Goal: Use online tool/utility: Utilize a website feature to perform a specific function

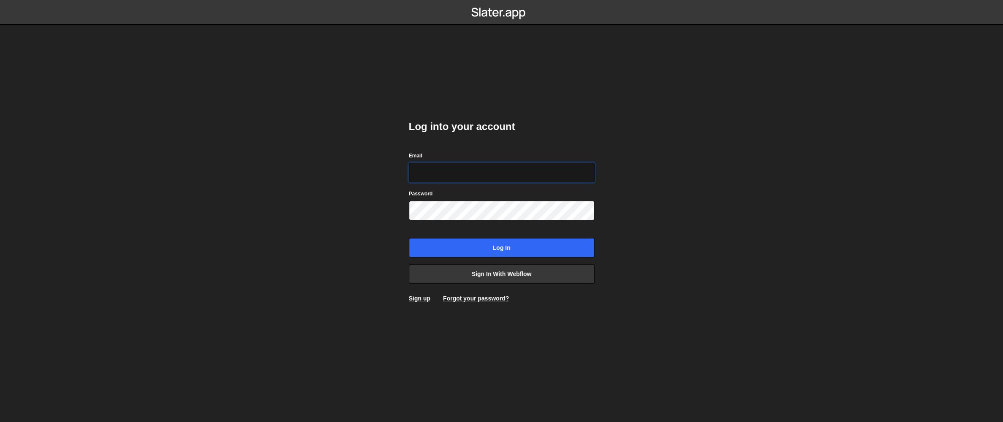
type input "aaronnossek@gmail.com"
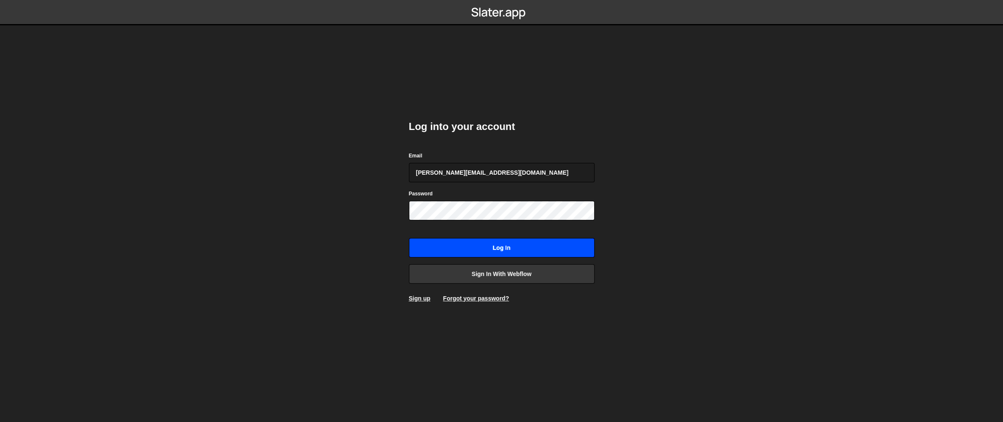
click at [481, 245] on input "Log in" at bounding box center [502, 247] width 186 height 19
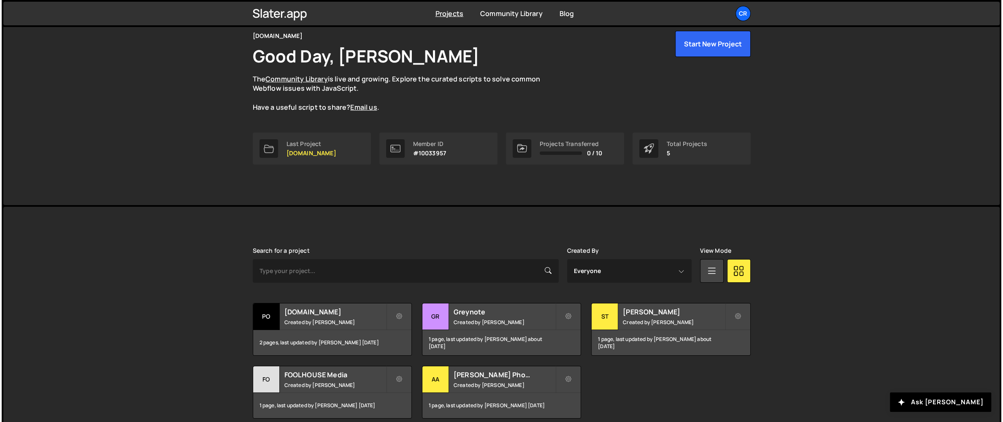
scroll to position [38, 0]
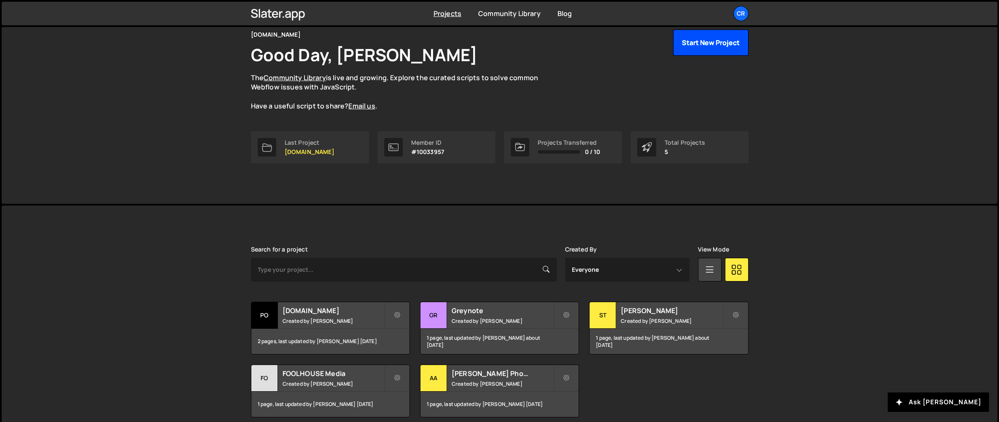
click at [712, 48] on button "Start New Project" at bounding box center [711, 43] width 76 height 26
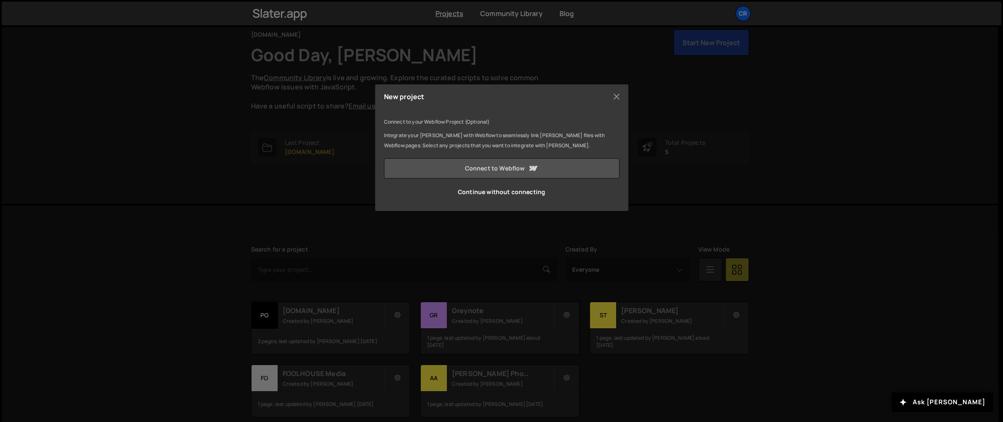
click at [492, 167] on link "Connect to Webflow" at bounding box center [501, 168] width 235 height 20
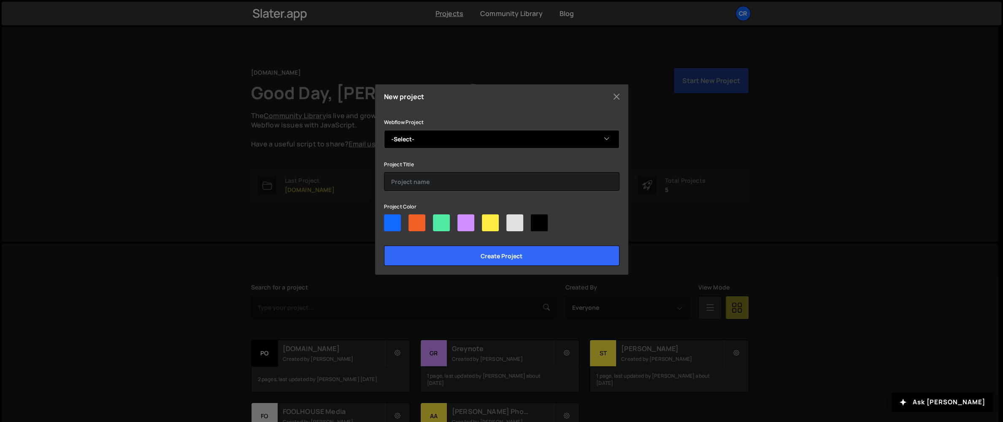
click at [489, 142] on select "-Select- Lux Montis" at bounding box center [501, 139] width 235 height 19
select select "686236070c396bf550884c1f"
click at [384, 130] on select "-Select- Lux Montis" at bounding box center [501, 139] width 235 height 19
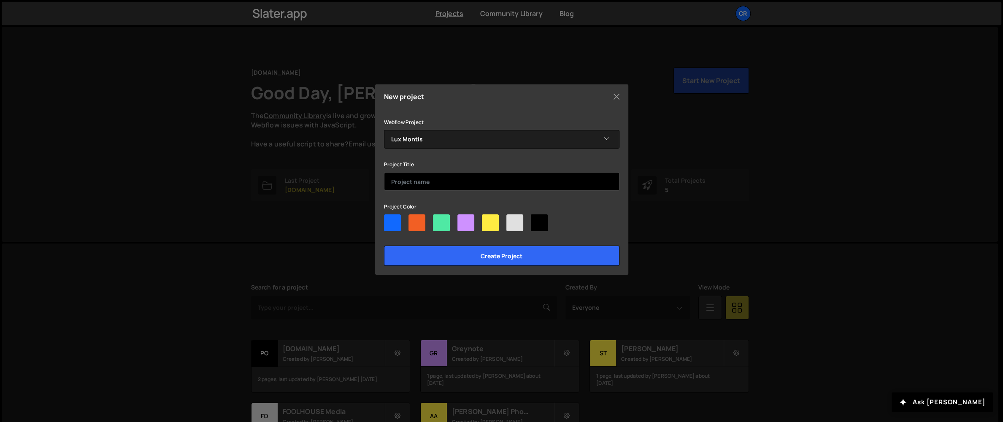
click at [418, 178] on input "text" at bounding box center [501, 181] width 235 height 19
type input "Lux Montis"
click at [394, 219] on div at bounding box center [392, 222] width 17 height 17
click at [389, 219] on input"] "radio" at bounding box center [386, 216] width 5 height 5
radio input"] "true"
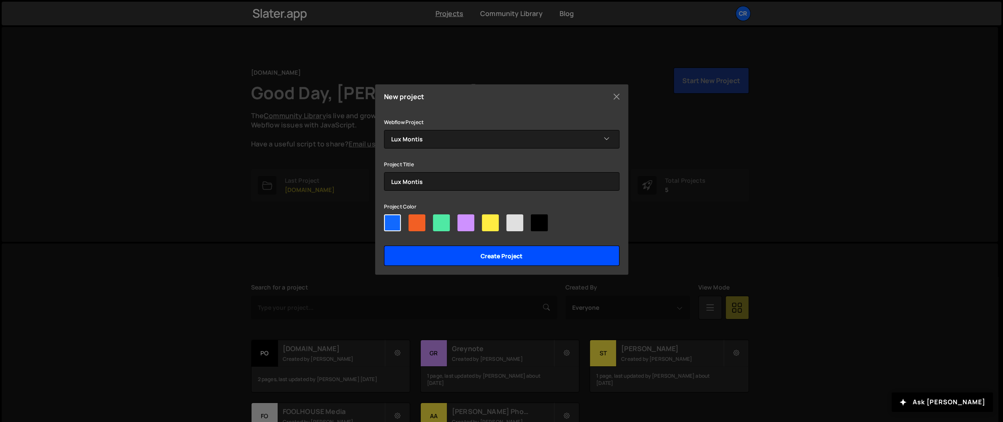
click at [497, 251] on input "Create project" at bounding box center [501, 256] width 235 height 20
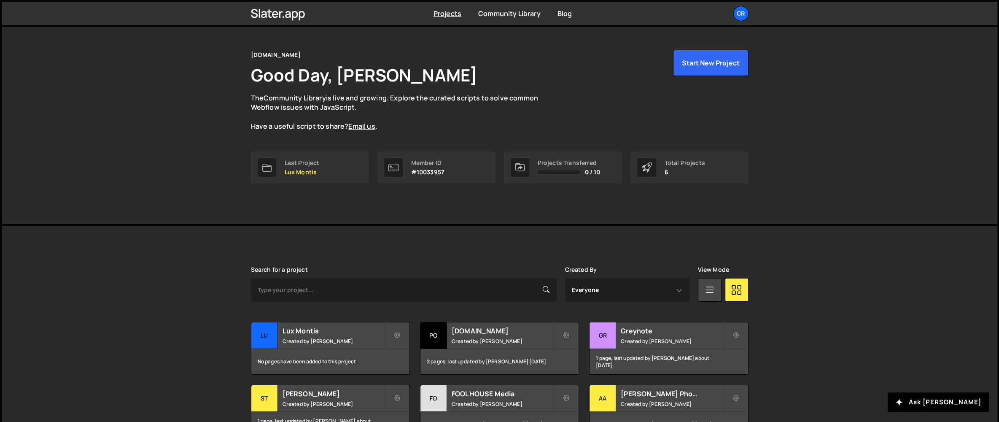
scroll to position [75, 0]
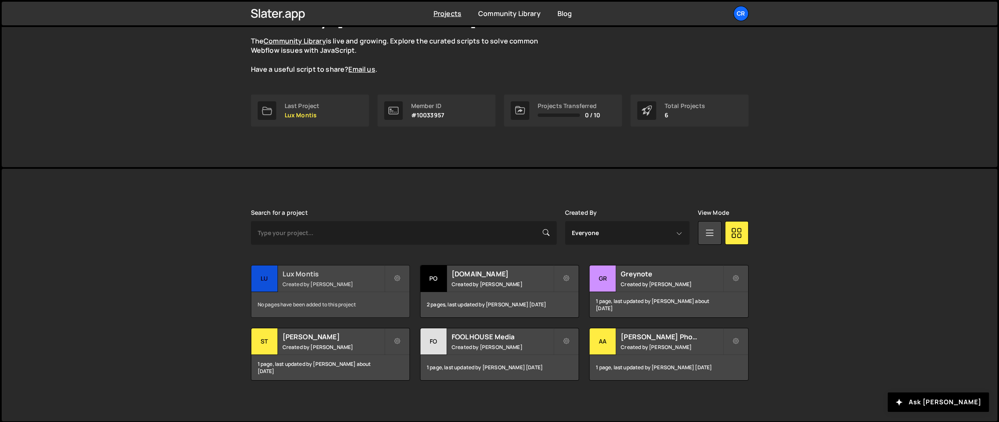
click at [338, 280] on div "Lux Montis Created by Aaron Nossek" at bounding box center [330, 278] width 158 height 26
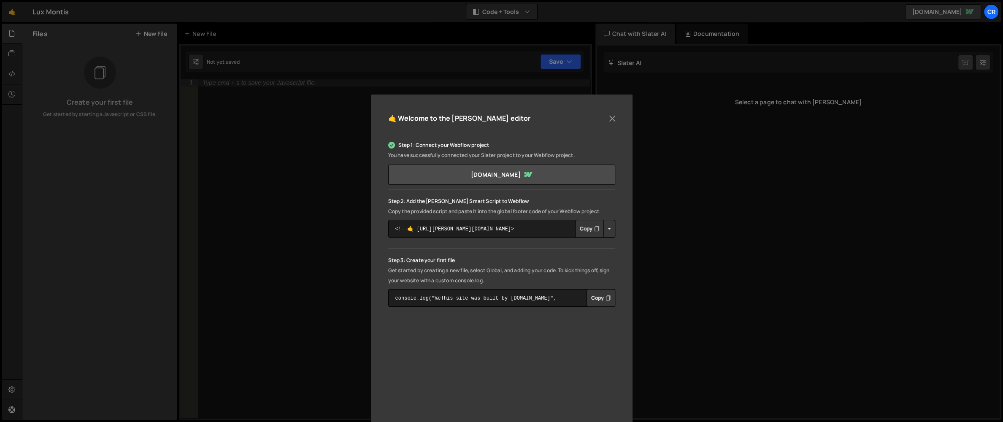
click at [586, 229] on button "Copy" at bounding box center [589, 229] width 29 height 18
drag, startPoint x: 548, startPoint y: 211, endPoint x: 614, endPoint y: 211, distance: 66.7
click at [614, 211] on div "🤙 Welcome to the Slater editor Step 1: Connect your Webflow project You have su…" at bounding box center [502, 282] width 262 height 374
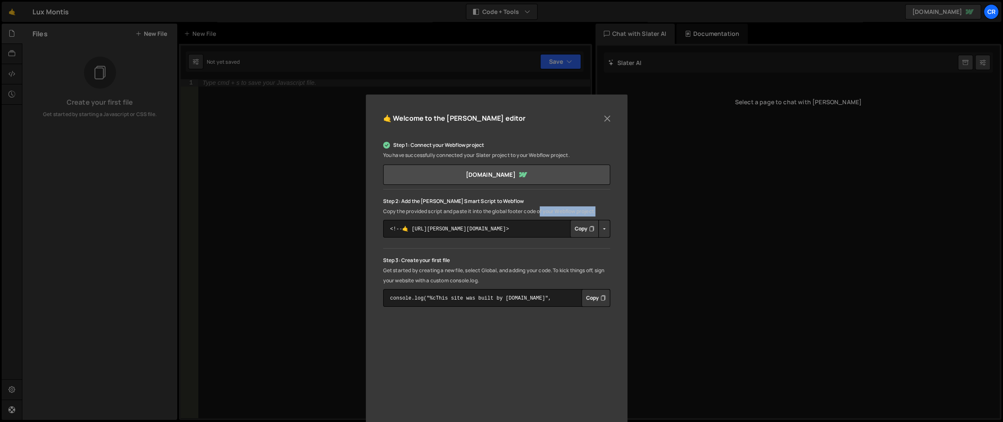
scroll to position [58, 0]
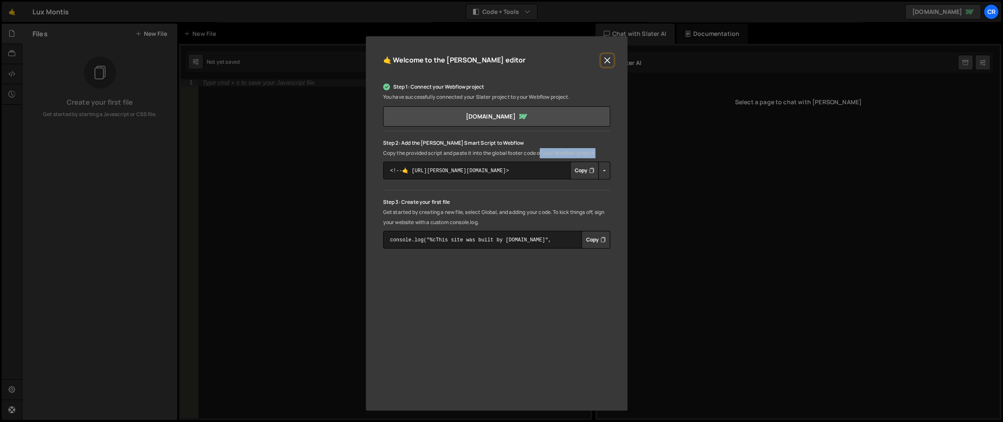
click at [607, 58] on button "Close" at bounding box center [607, 60] width 13 height 13
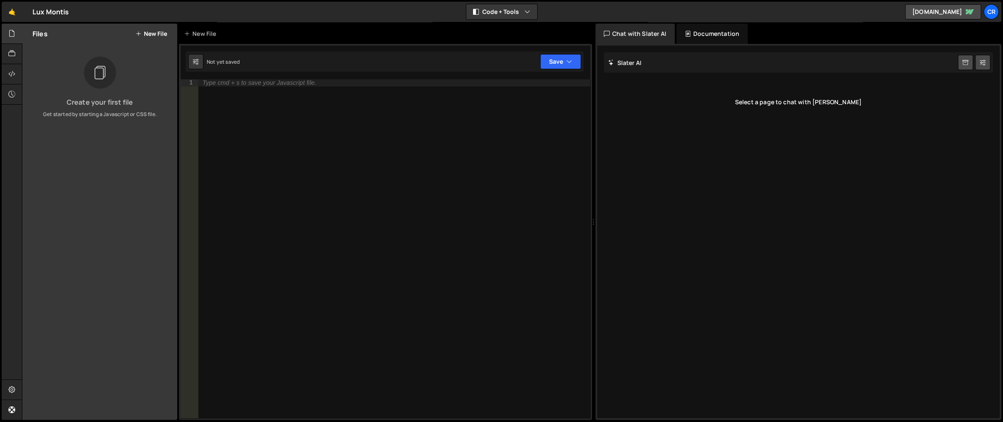
click at [105, 84] on div at bounding box center [100, 73] width 32 height 32
click at [152, 33] on button "New File" at bounding box center [151, 33] width 32 height 7
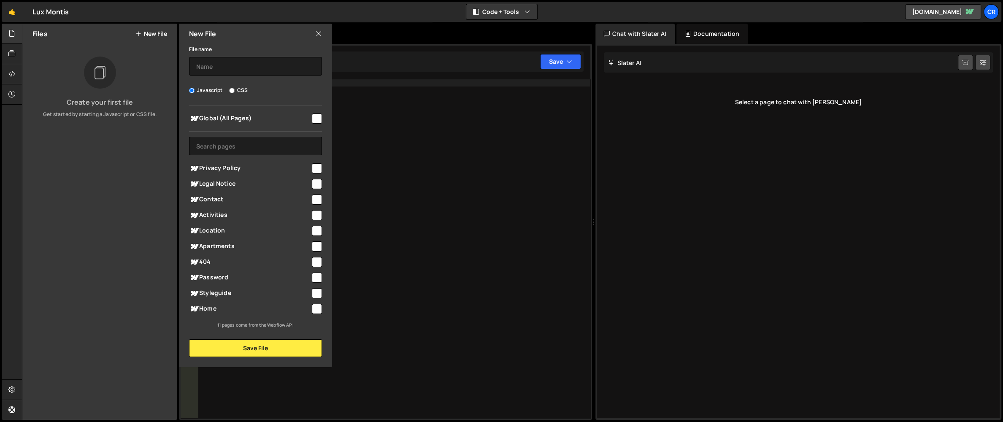
click at [299, 119] on span "Global (All Pages)" at bounding box center [250, 118] width 122 height 10
checkbox input "true"
click at [231, 61] on input "text" at bounding box center [255, 66] width 133 height 19
type input "global"
click at [257, 349] on button "Save File" at bounding box center [255, 348] width 133 height 18
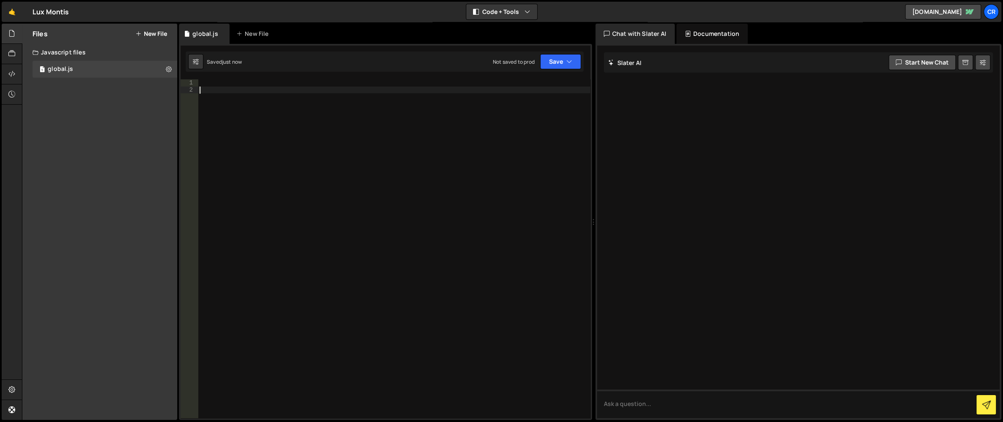
click at [334, 152] on div at bounding box center [394, 255] width 392 height 353
click at [277, 160] on div at bounding box center [394, 255] width 392 height 353
paste textarea "</script>"
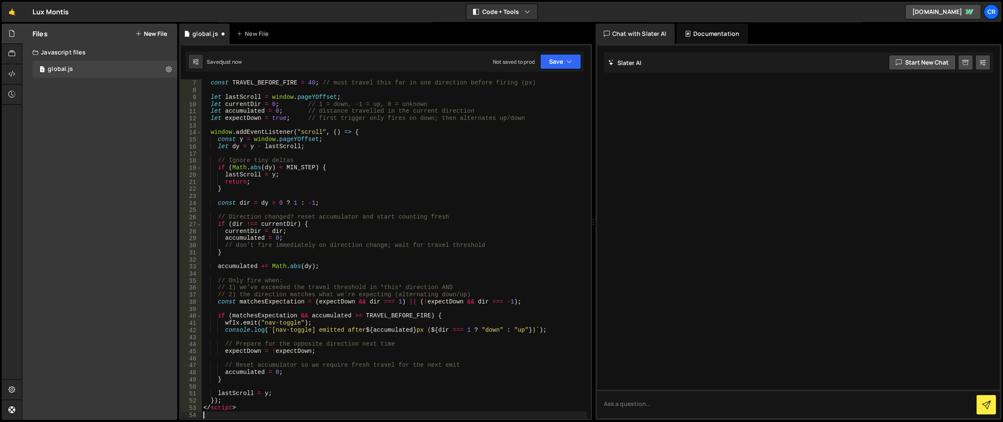
scroll to position [0, 0]
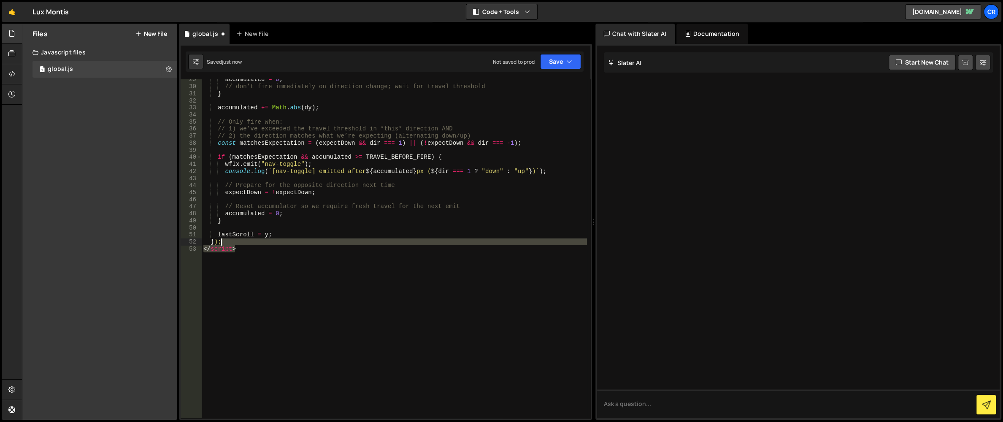
drag, startPoint x: 250, startPoint y: 251, endPoint x: 252, endPoint y: 240, distance: 10.8
click at [252, 240] on div "accumulated = 0 ; // don’t fire immediately on direction change; wait for trave…" at bounding box center [394, 252] width 385 height 353
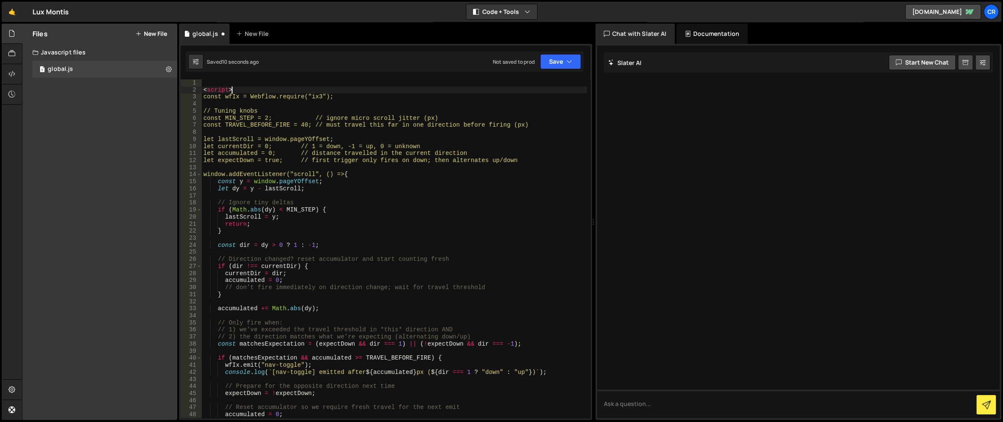
drag, startPoint x: 249, startPoint y: 88, endPoint x: 181, endPoint y: 87, distance: 67.5
click at [182, 87] on div "}); 1 2 3 4 5 6 7 8 9 10 11 12 13 14 15 16 17 18 19 20 21 22 23 24 25 26 27 28 …" at bounding box center [386, 248] width 410 height 339
type textarea "<script>"
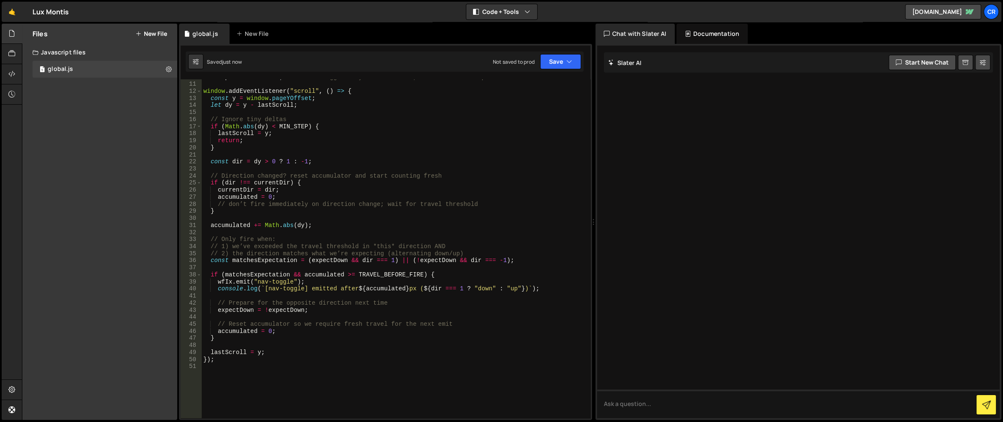
scroll to position [69, 0]
click at [289, 338] on div "let expectDown = true ; // first trigger only fires on down; then alternates up…" at bounding box center [394, 250] width 385 height 353
type textarea "}"
paste textarea "}"
click at [564, 61] on button "Save" at bounding box center [560, 61] width 41 height 15
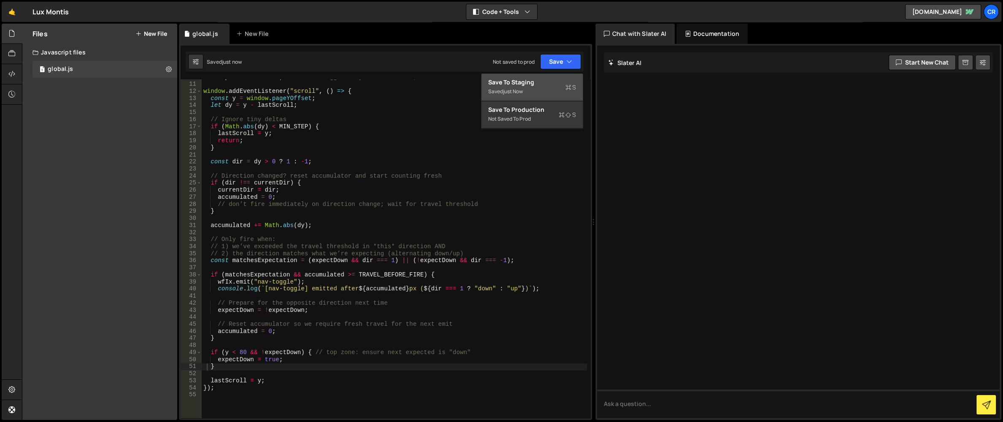
click at [543, 89] on div "Saved just now" at bounding box center [532, 91] width 88 height 10
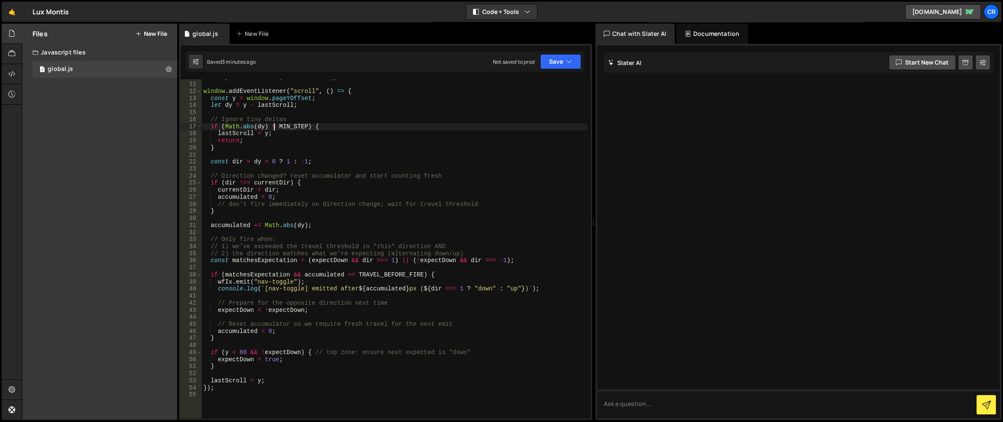
click at [273, 127] on div "let expectDown = true ; // first trigger only fires on down; then alternates up…" at bounding box center [394, 250] width 385 height 353
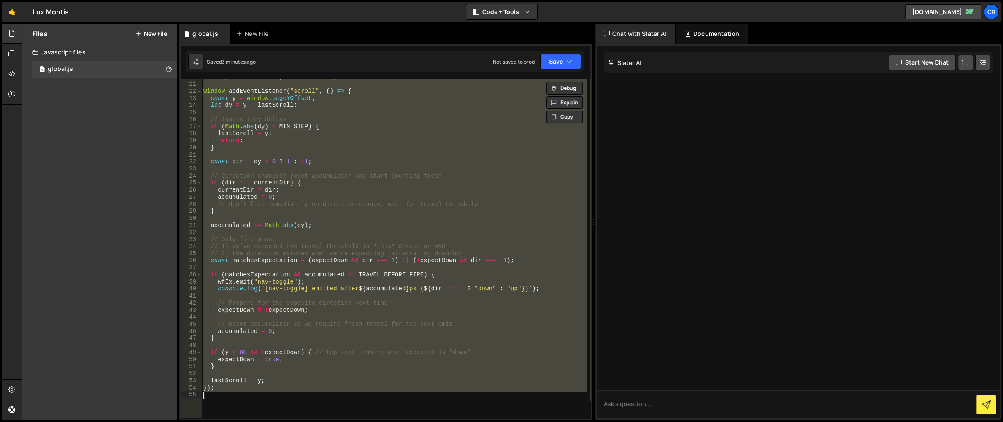
paste textarea "});"
type textarea "});"
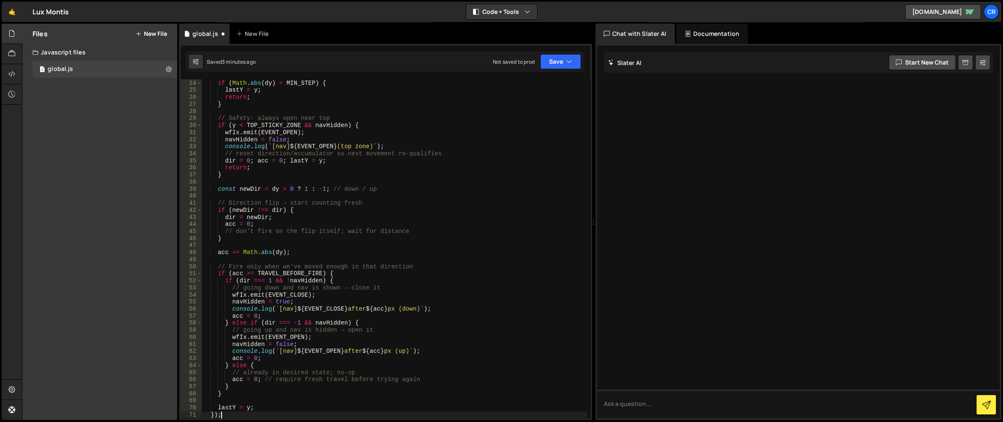
scroll to position [162, 0]
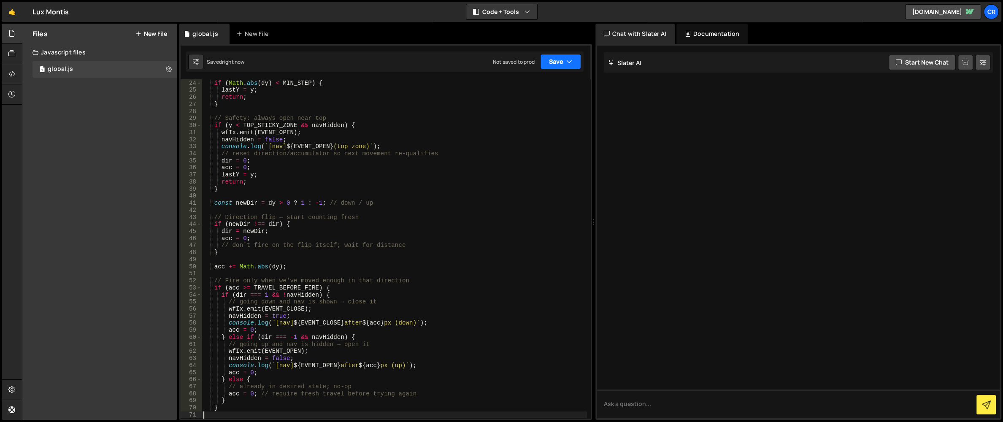
click at [576, 55] on button "Save" at bounding box center [560, 61] width 41 height 15
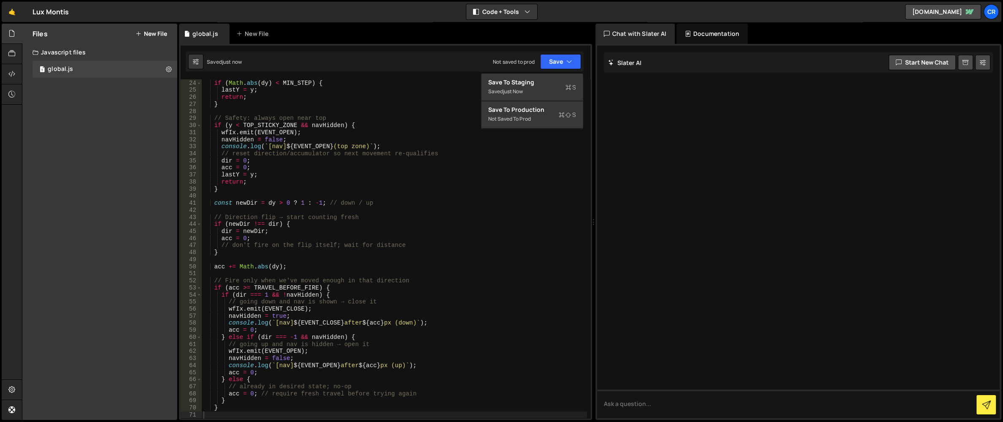
click at [446, 58] on div "Saved just now Not saved to prod Upgrade to Edit Save Save to Staging S Saved j…" at bounding box center [385, 61] width 398 height 20
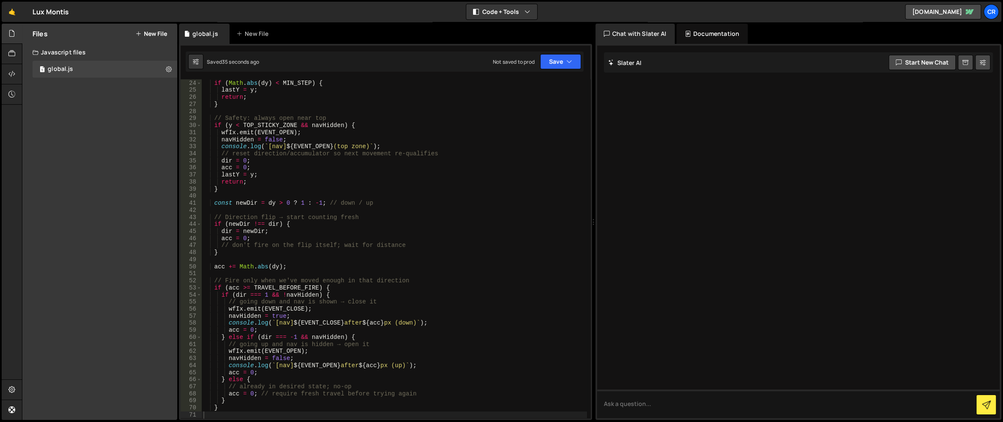
scroll to position [348, 0]
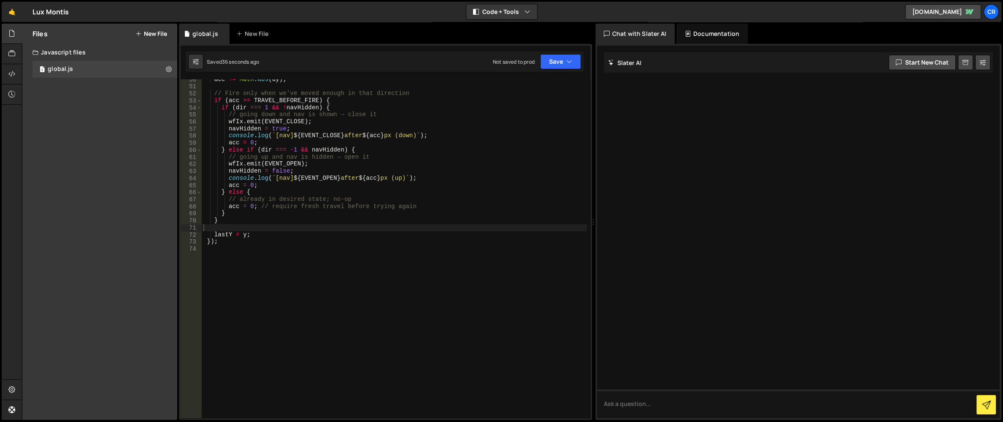
type textarea "navHidden = false;"
click at [321, 168] on div "acc += Math . abs ( dy ) ; // Fire only when we've moved enough in that directi…" at bounding box center [394, 252] width 385 height 353
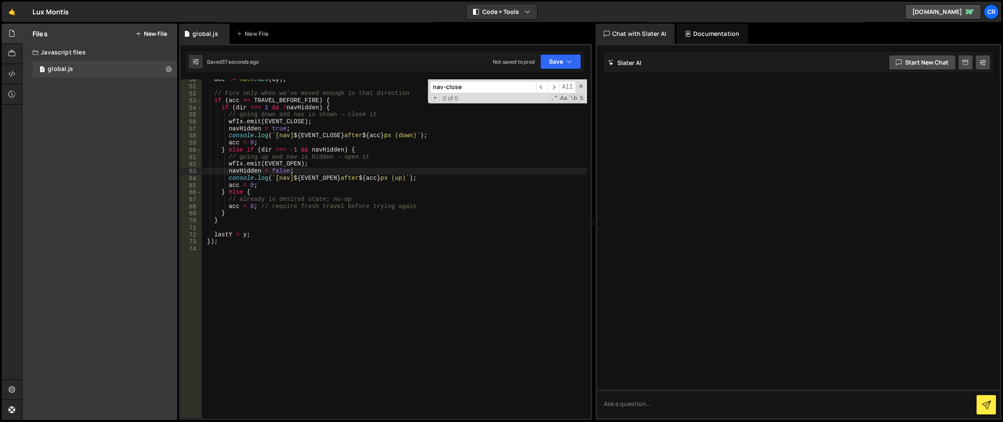
scroll to position [0, 0]
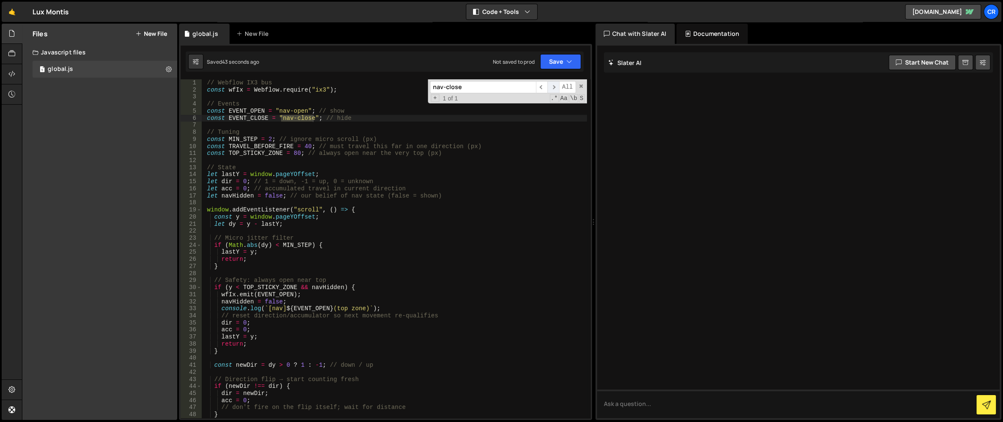
type input "nav-close"
click at [552, 88] on span "​" at bounding box center [553, 87] width 12 height 12
click at [542, 87] on span "​" at bounding box center [542, 87] width 12 height 12
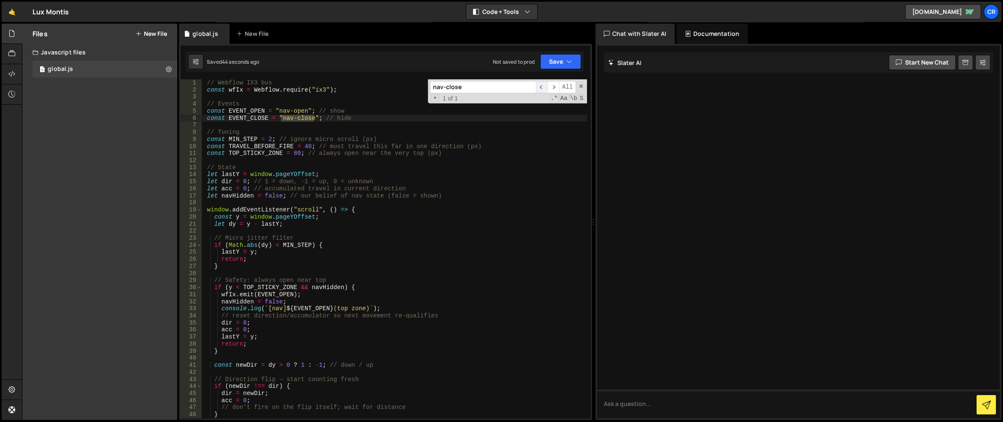
click at [542, 87] on span "​" at bounding box center [542, 87] width 12 height 12
click at [551, 87] on span "​" at bounding box center [553, 87] width 12 height 12
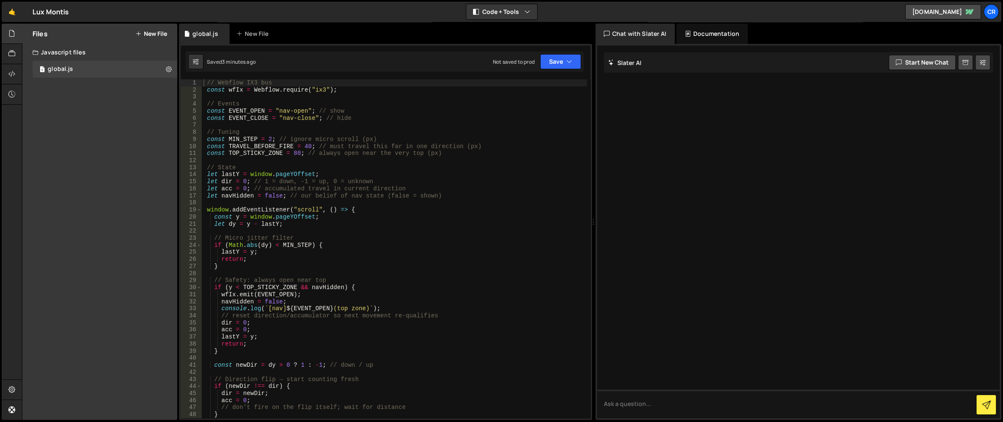
click at [85, 117] on div "Files New File Javascript files 1 global.js 0 CSS files Copy share link Edit Fi…" at bounding box center [99, 222] width 155 height 396
click at [273, 158] on div "// Webflow IX3 bus const wfIx = Webflow . require ( "ix3" ) ; // Events const E…" at bounding box center [394, 255] width 385 height 353
type textarea "});"
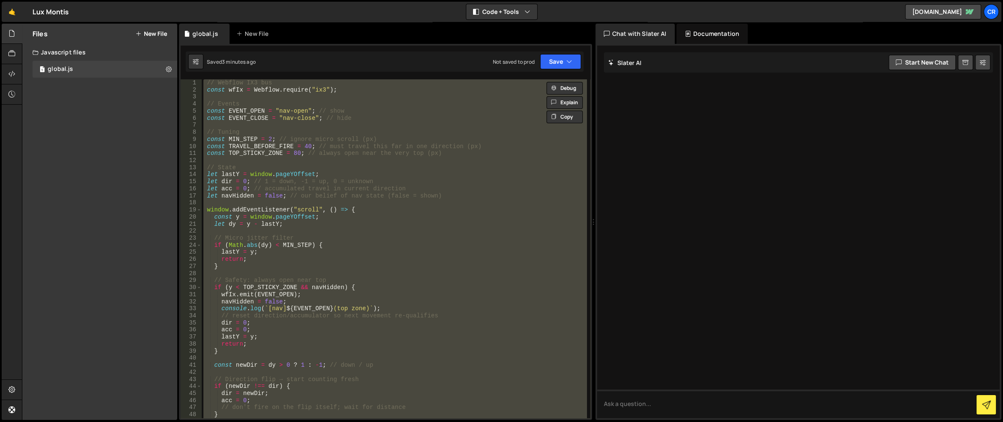
paste textarea
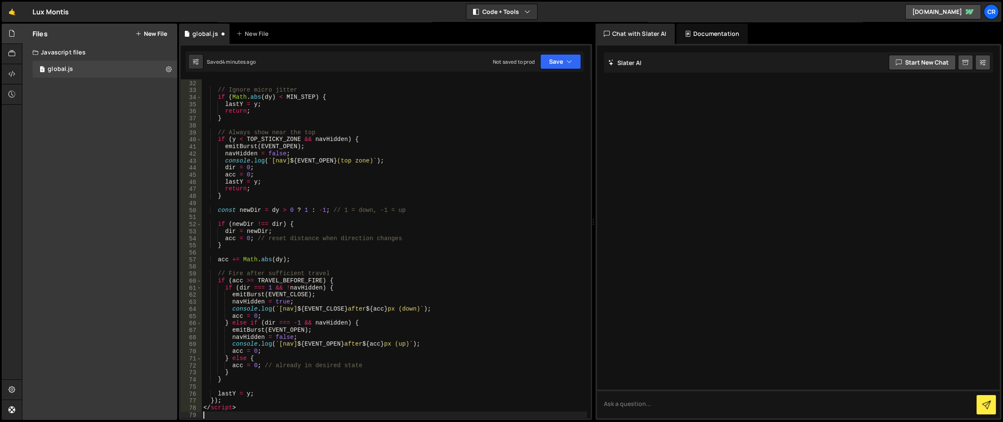
scroll to position [241, 0]
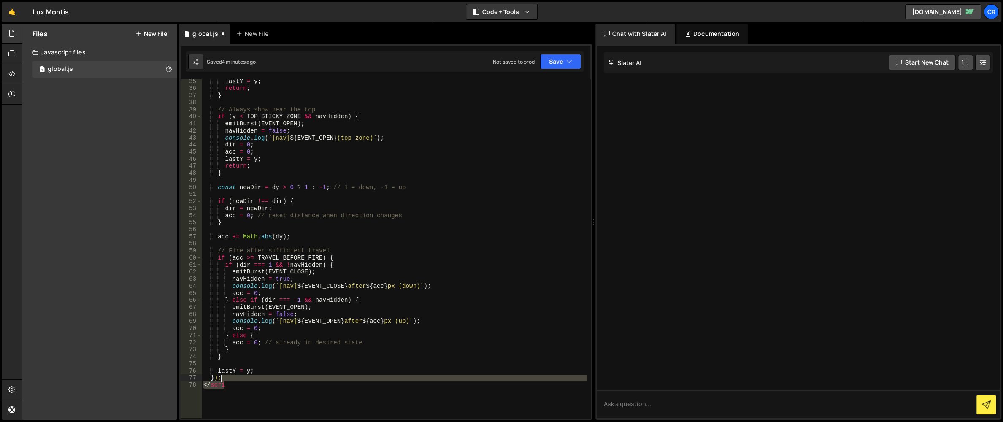
drag, startPoint x: 232, startPoint y: 382, endPoint x: 232, endPoint y: 377, distance: 5.5
click at [232, 377] on div "lastY = y ; return ; } // Always show near the top if ( y < TOP_STICKY_ZONE && …" at bounding box center [394, 254] width 385 height 353
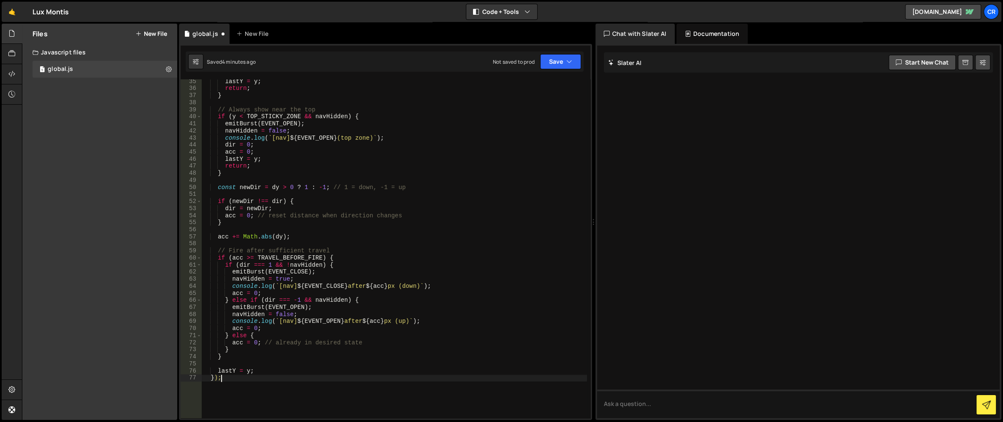
scroll to position [0, 0]
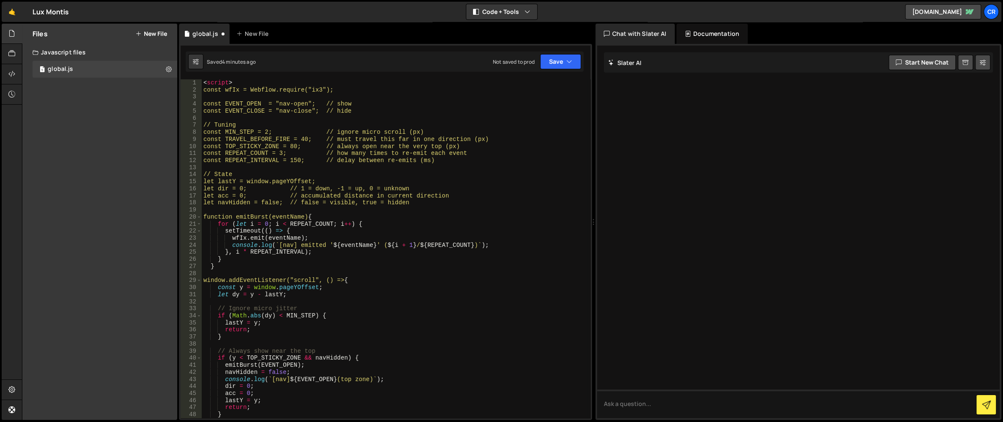
drag, startPoint x: 243, startPoint y: 81, endPoint x: 204, endPoint y: 83, distance: 38.4
click at [205, 83] on div "< script > const wfIx = Webflow.require("ix3"); const EVENT_OPEN = "nav-open"; …" at bounding box center [394, 255] width 385 height 353
type textarea "<script>"
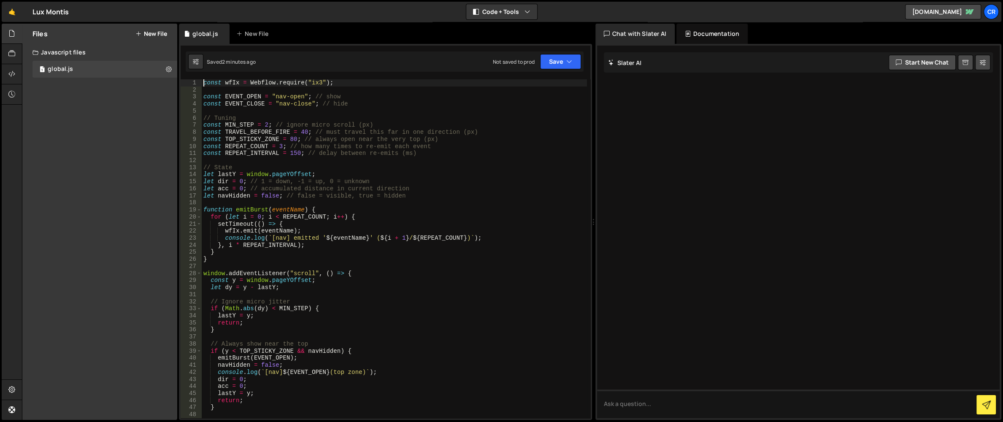
type textarea "});"
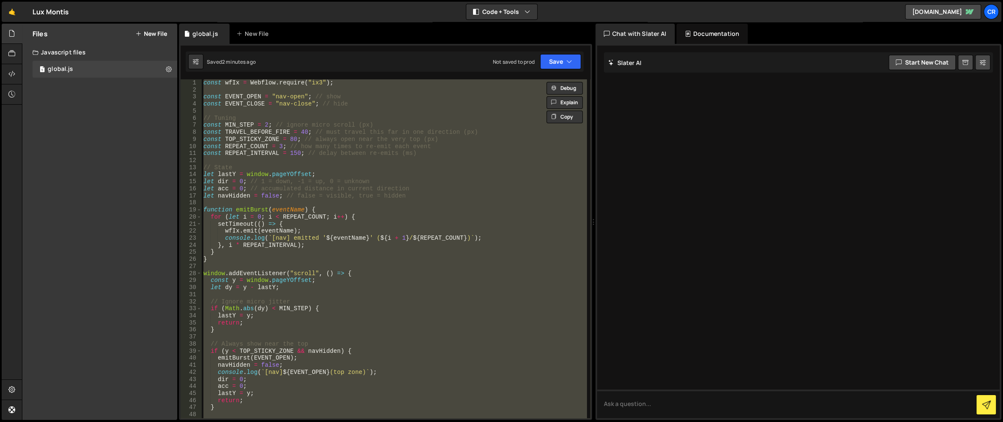
paste textarea
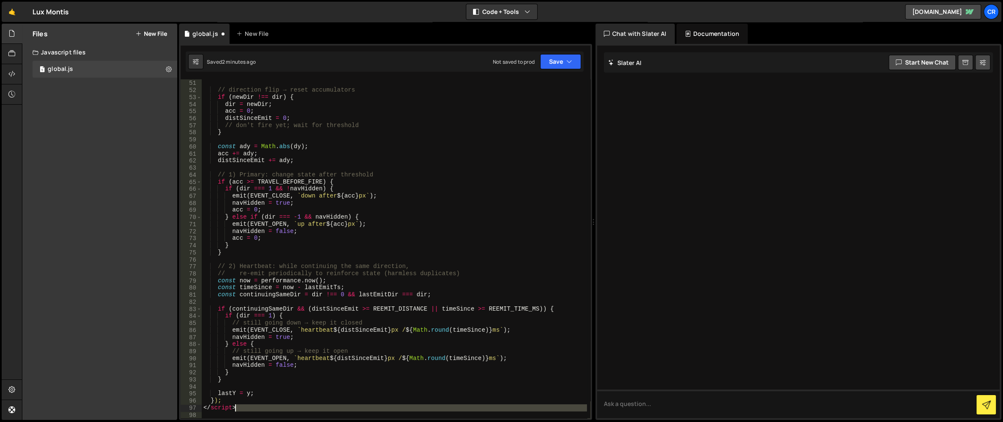
drag, startPoint x: 257, startPoint y: 414, endPoint x: 256, endPoint y: 403, distance: 11.1
click at [256, 403] on div "const newDir = dy > 0 ? 1 : - 1 ; // direction flip → reset accumulators if ( n…" at bounding box center [394, 249] width 385 height 353
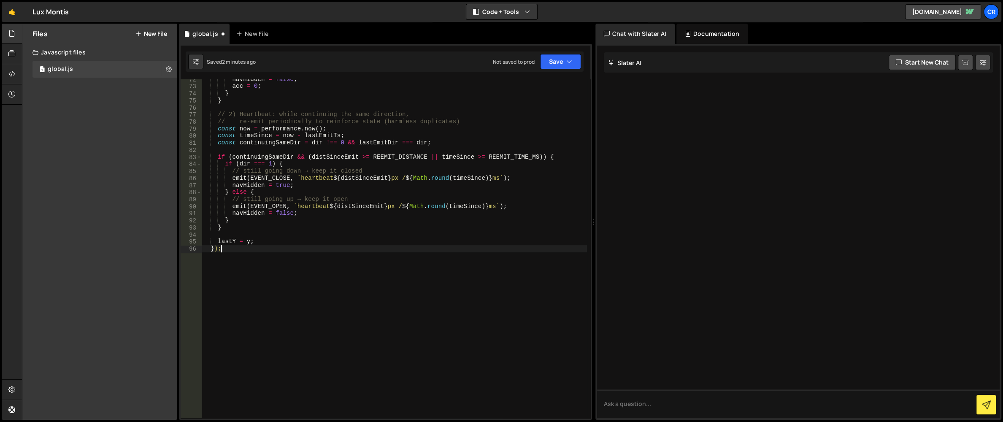
scroll to position [0, 0]
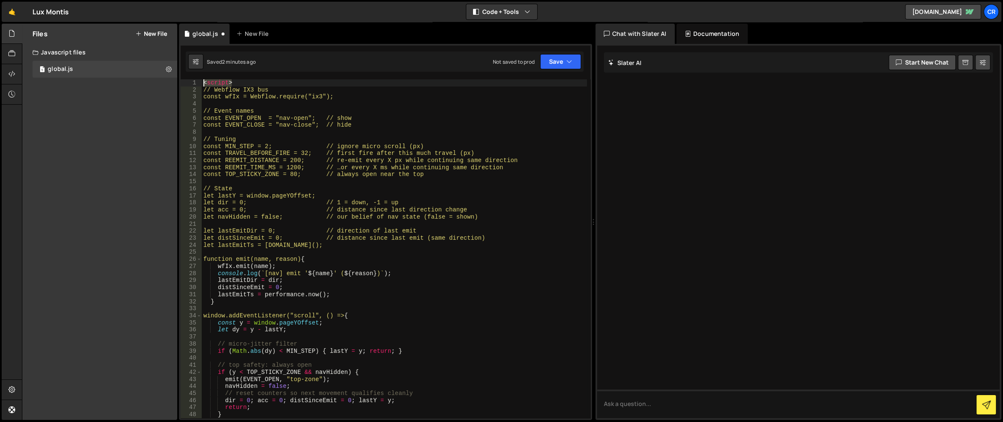
drag, startPoint x: 242, startPoint y: 82, endPoint x: 168, endPoint y: 82, distance: 73.4
click at [170, 82] on div "Files New File Javascript files 1 global.js 0 CSS files Copy share link Edit Fi…" at bounding box center [512, 222] width 981 height 397
type textarea "<script>"
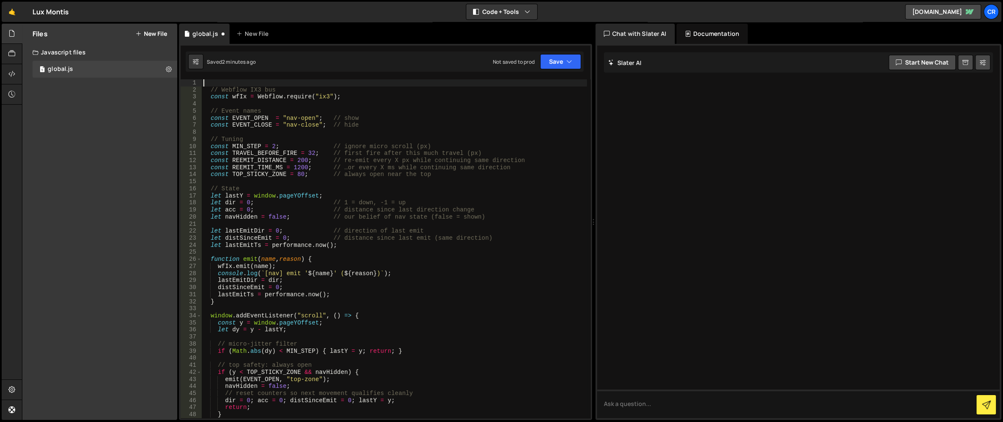
type textarea "// Webflow IX3 bus"
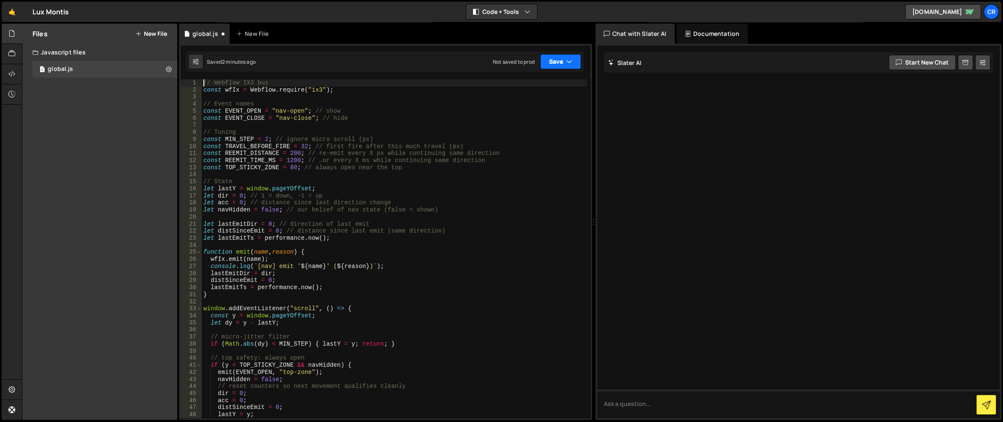
click at [577, 63] on button "Save" at bounding box center [560, 61] width 41 height 15
